Goal: Navigation & Orientation: Go to known website

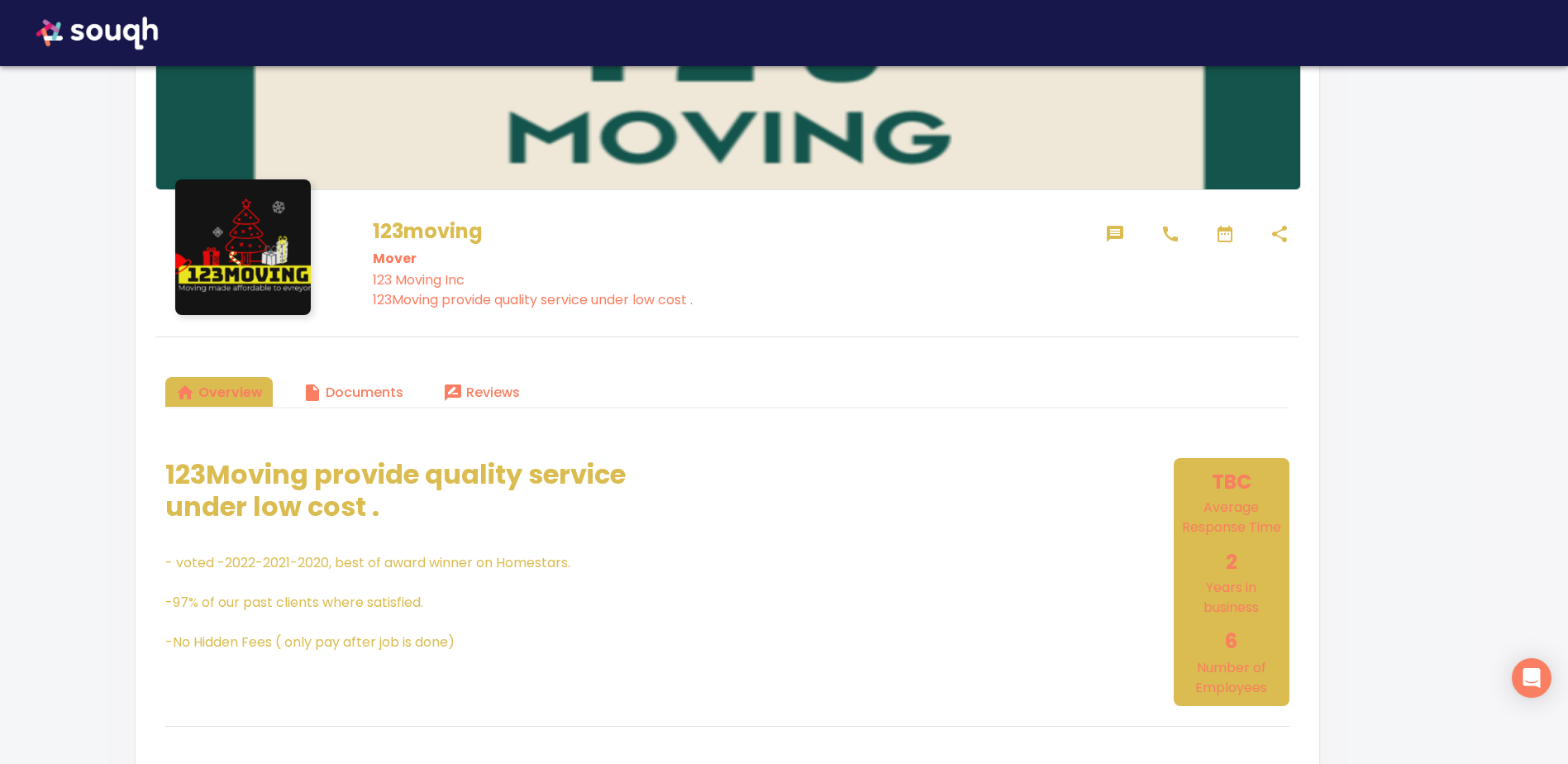
scroll to position [330, 0]
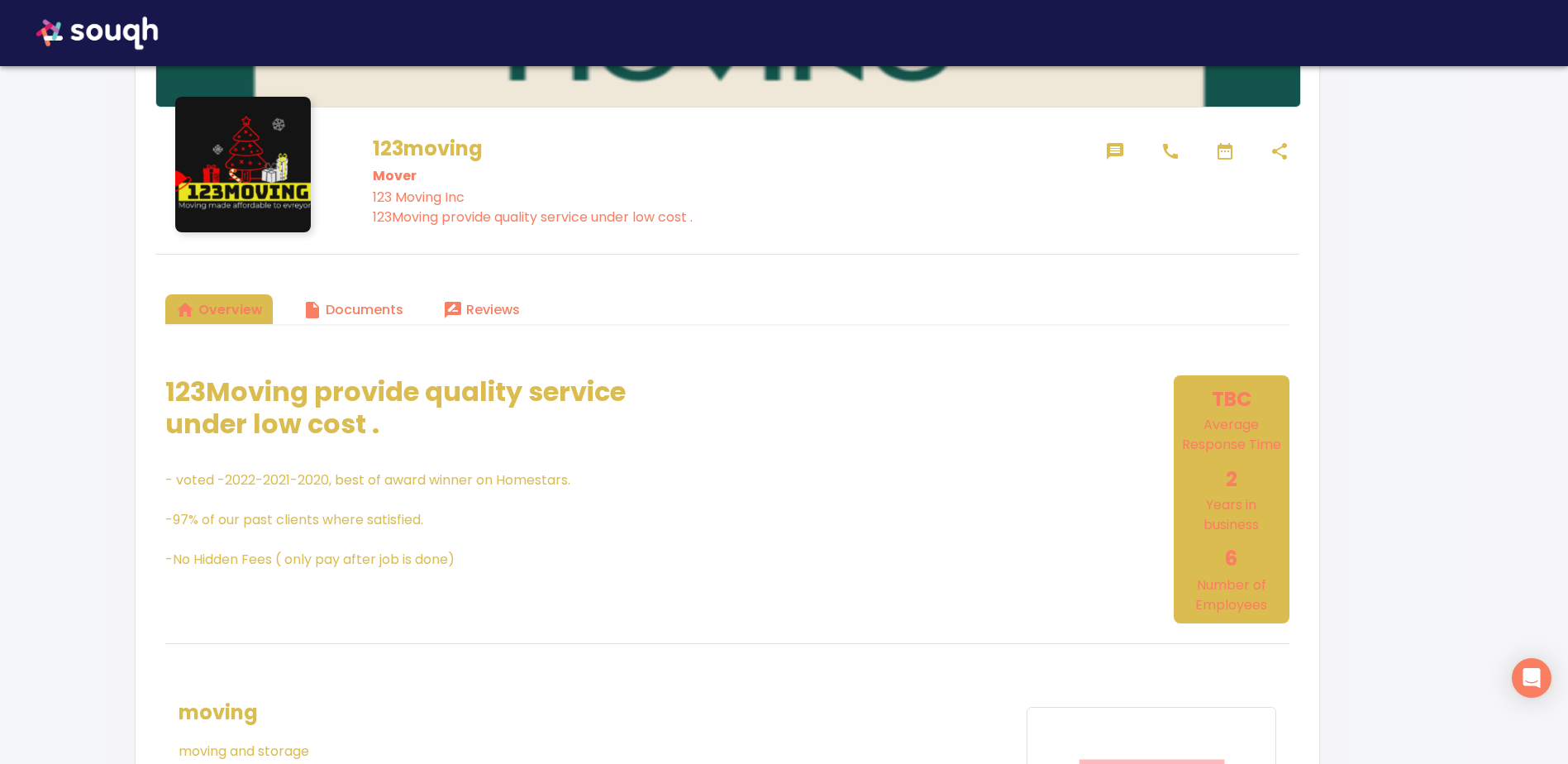
click at [1116, 148] on icon at bounding box center [1114, 151] width 17 height 17
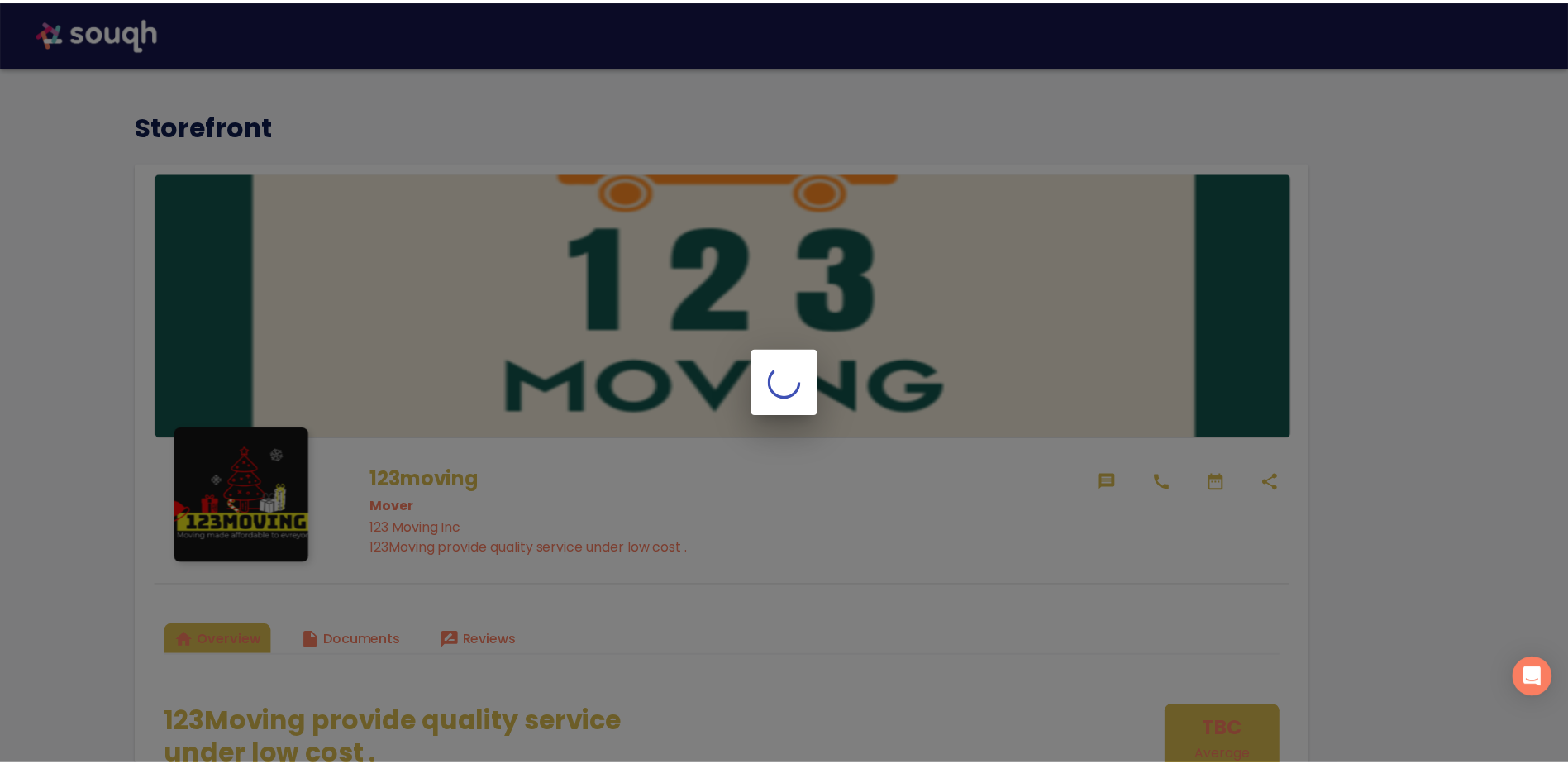
scroll to position [330, 0]
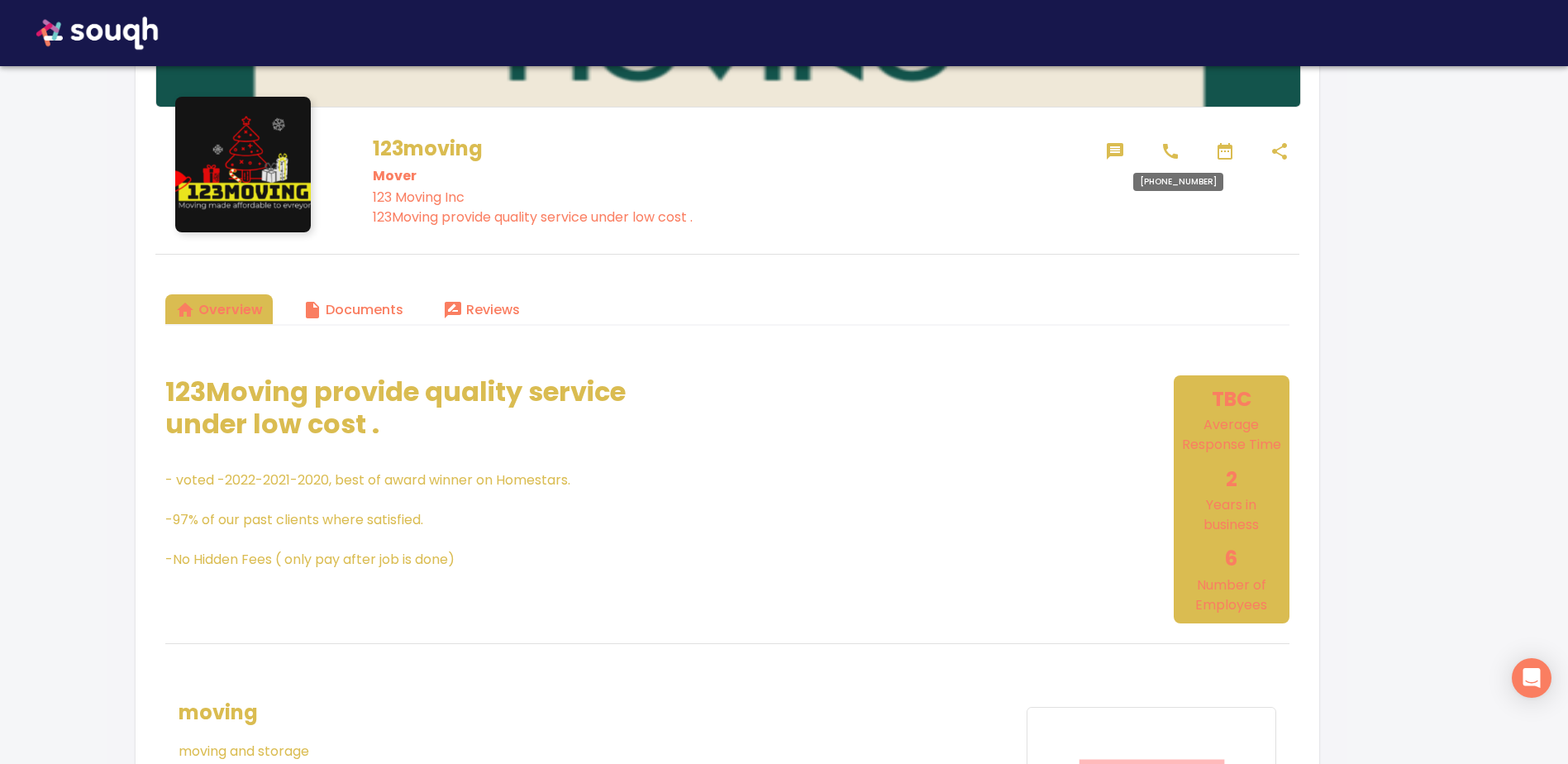
click at [1174, 156] on icon at bounding box center [1170, 150] width 15 height 15
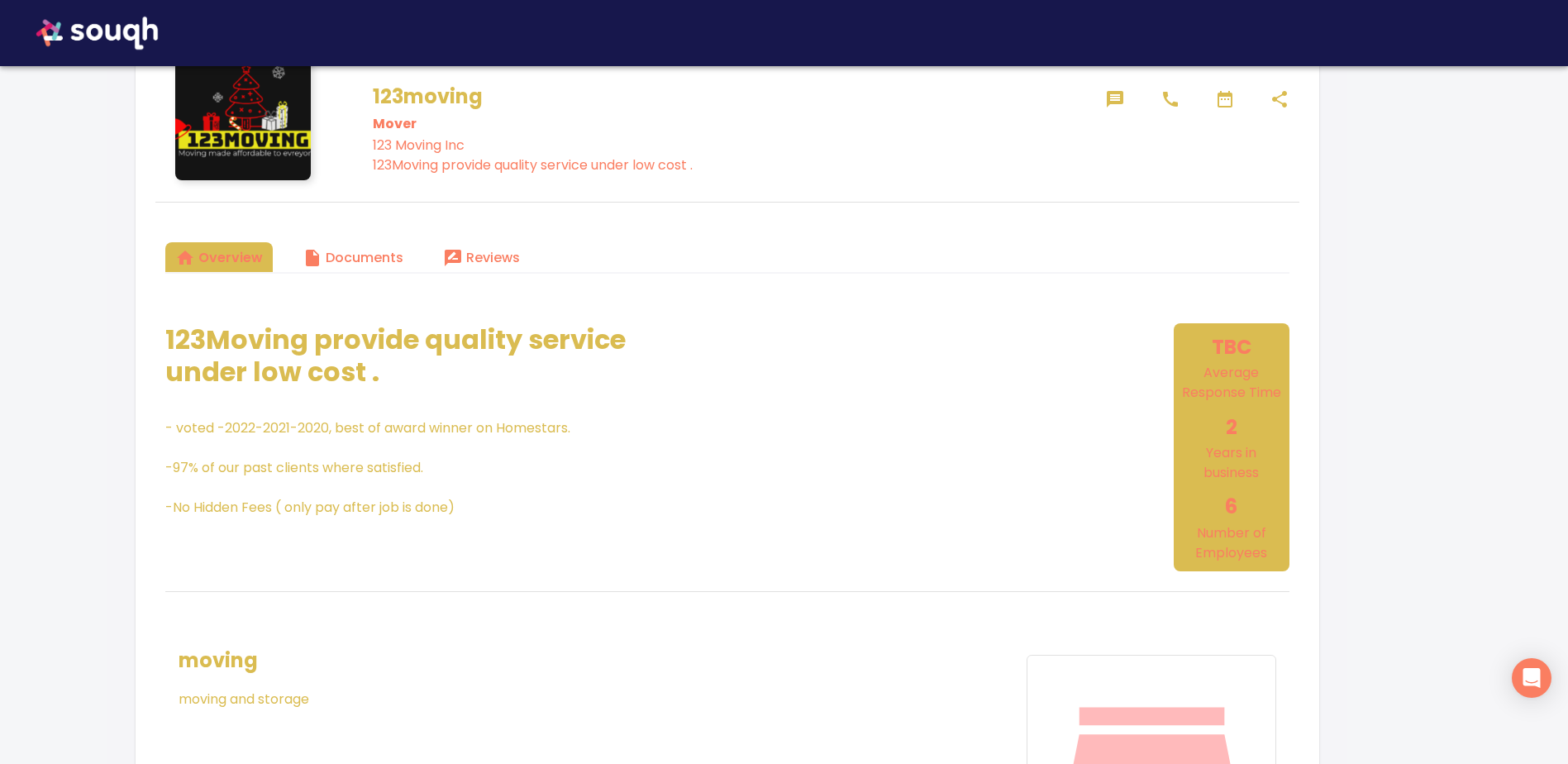
scroll to position [248, 0]
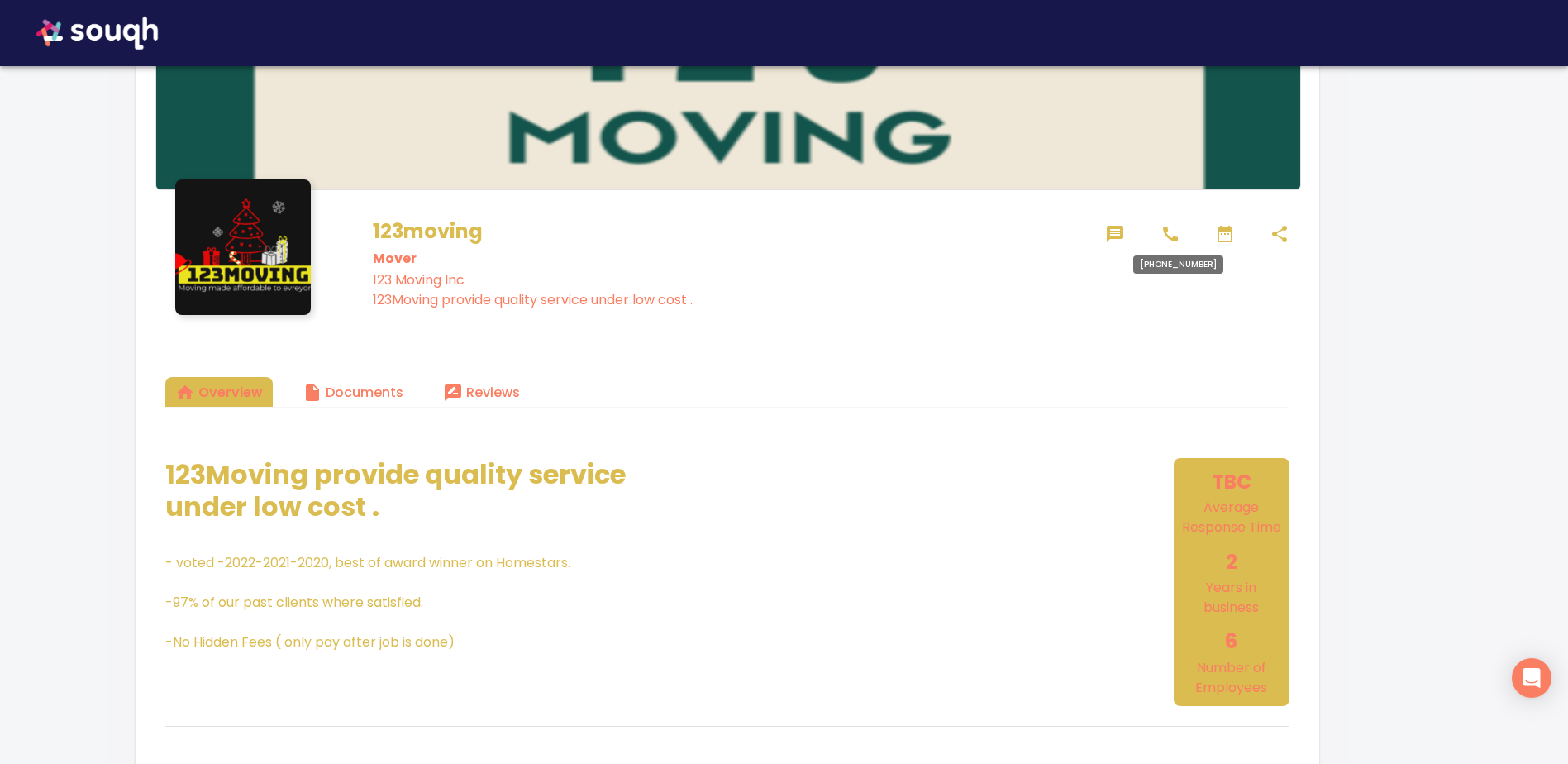
click at [1173, 238] on icon at bounding box center [1170, 234] width 15 height 15
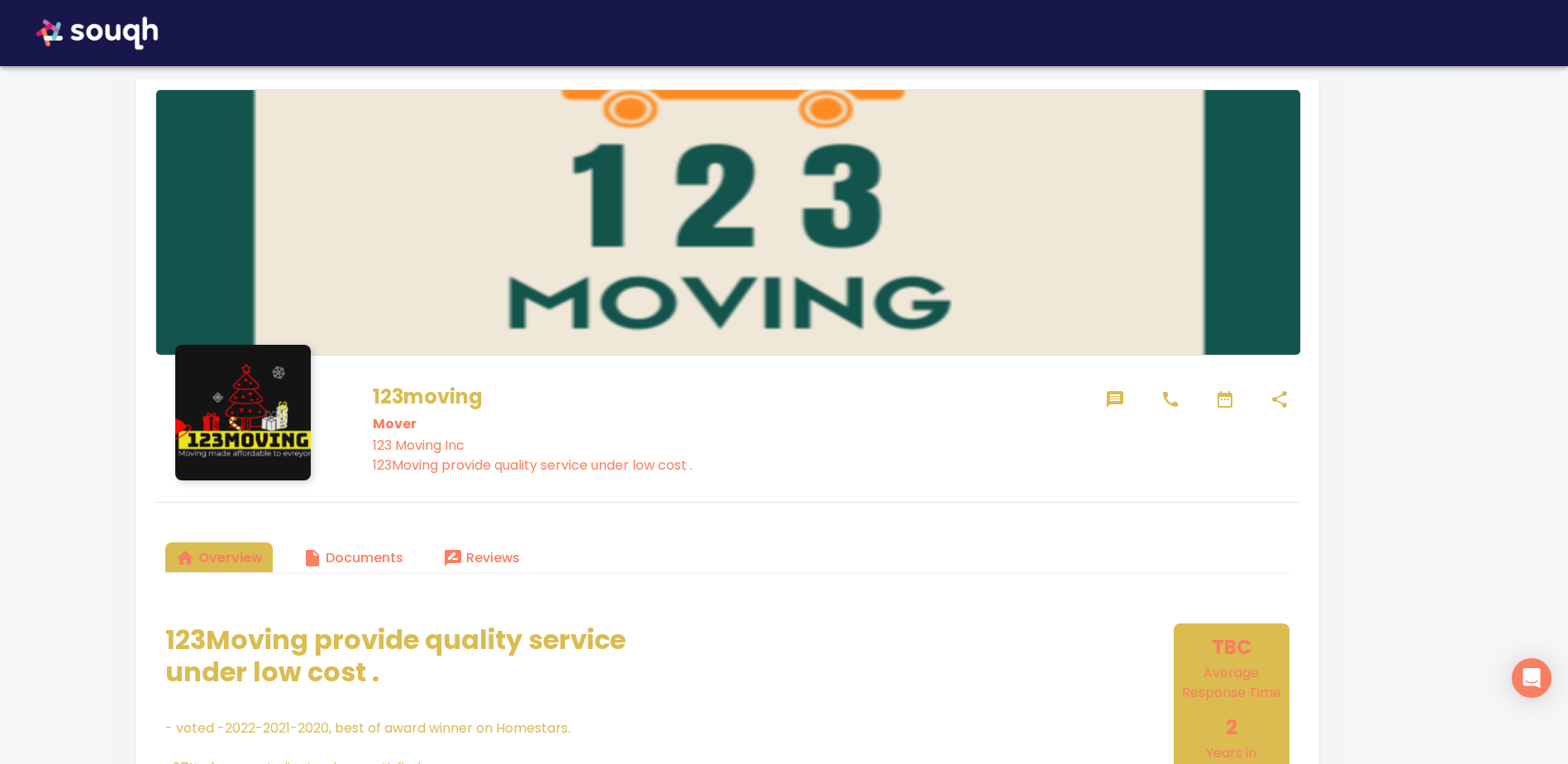
scroll to position [165, 0]
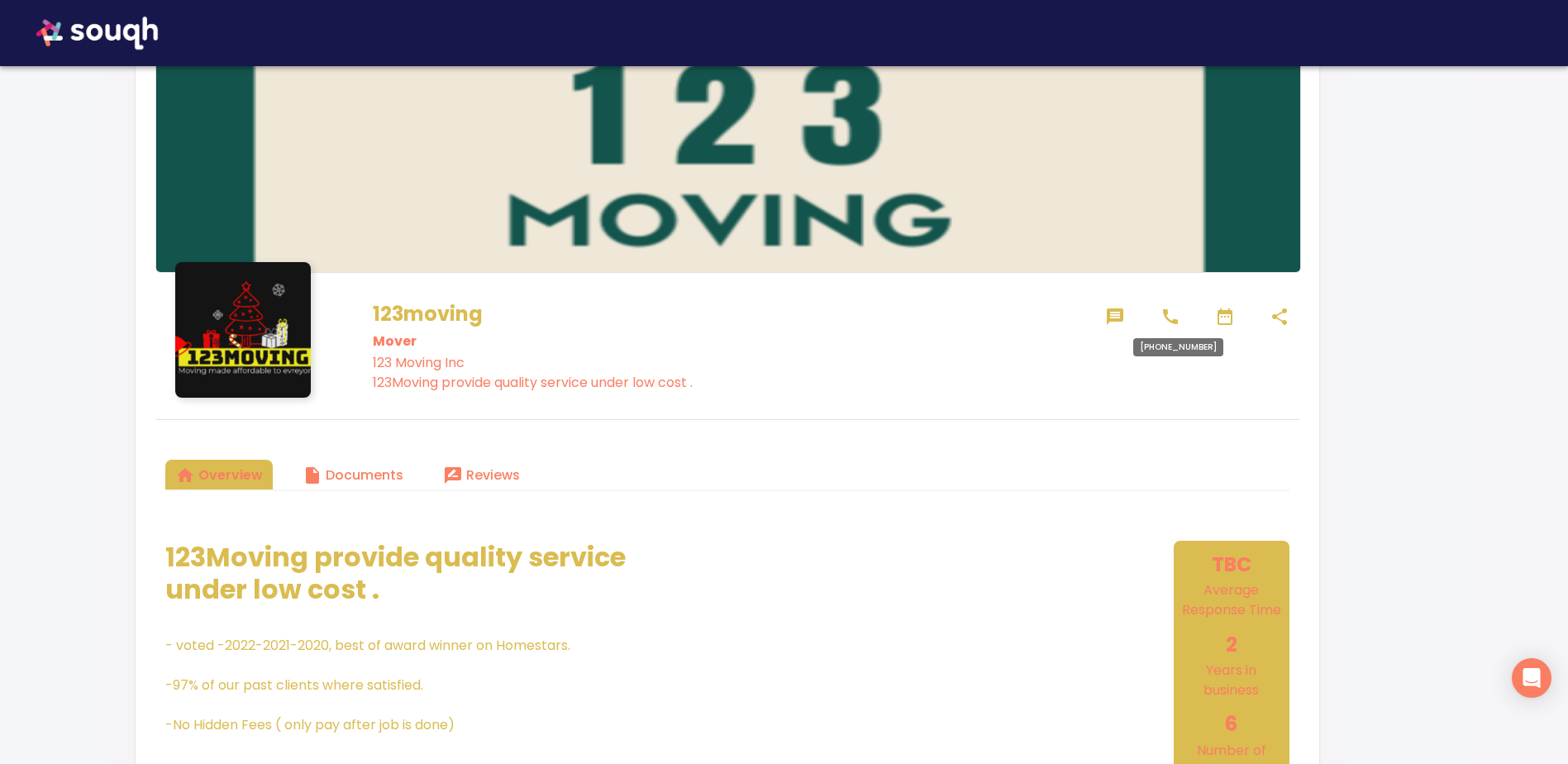
click at [1167, 318] on icon at bounding box center [1170, 316] width 15 height 15
